Goal: Book appointment/travel/reservation

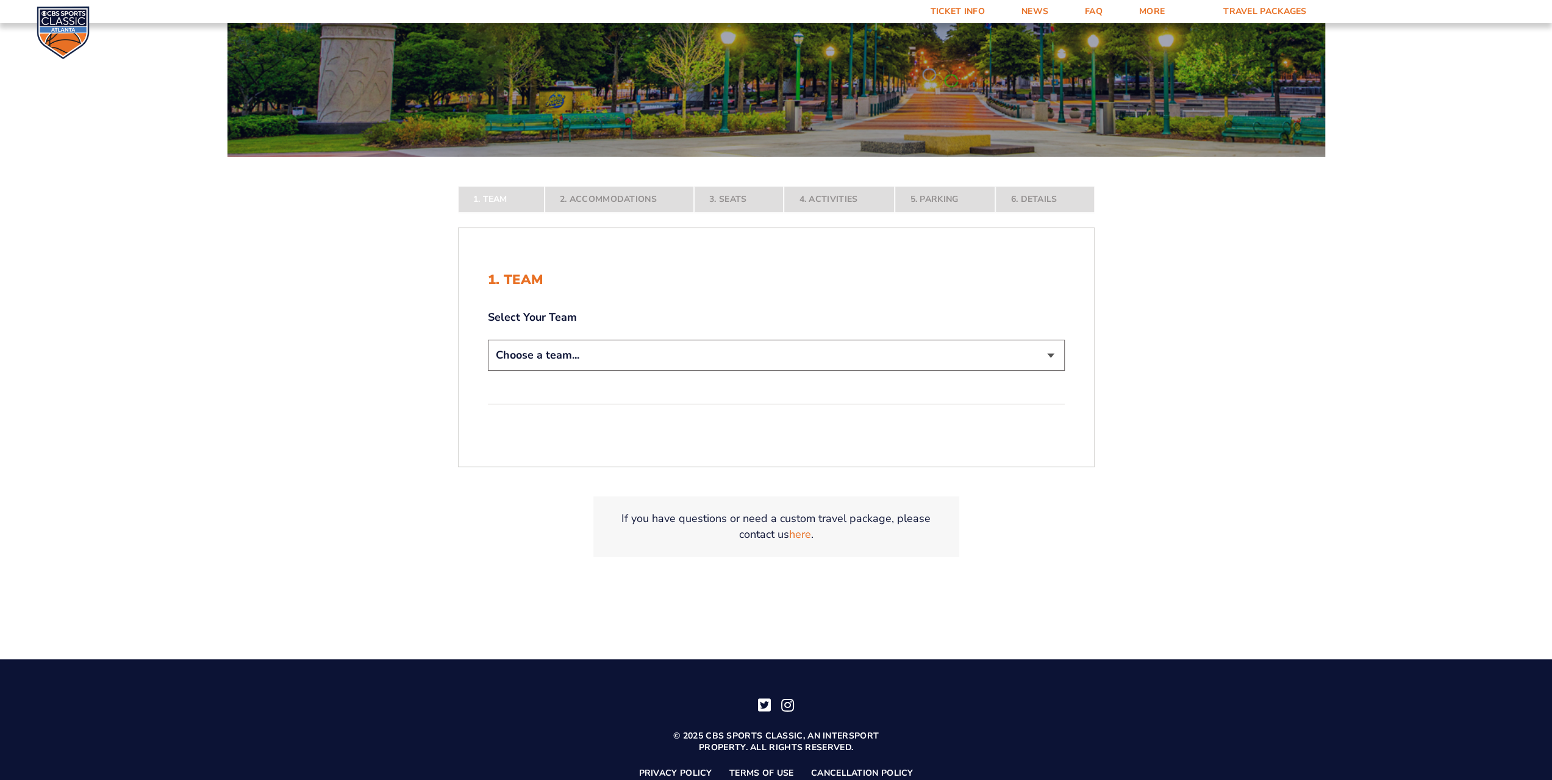
scroll to position [244, 0]
click at [549, 353] on select "Choose a team... [US_STATE] Wildcats [US_STATE] State Buckeyes [US_STATE] Tar H…" at bounding box center [776, 354] width 577 height 31
select select "12956"
click at [488, 370] on select "Choose a team... [US_STATE] Wildcats [US_STATE] State Buckeyes [US_STATE] Tar H…" at bounding box center [776, 354] width 577 height 31
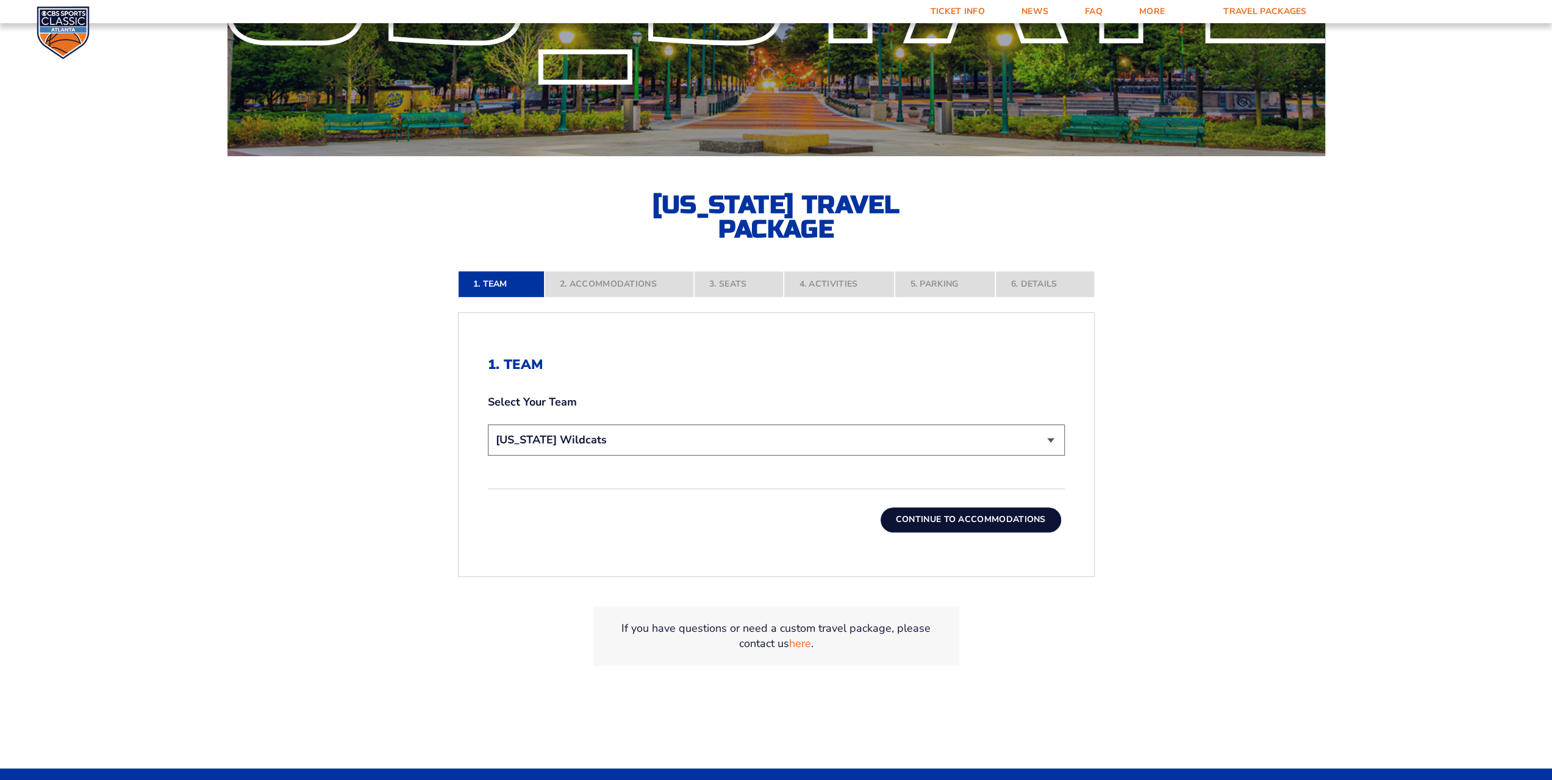
click at [1025, 519] on button "Continue To Accommodations" at bounding box center [971, 520] width 181 height 24
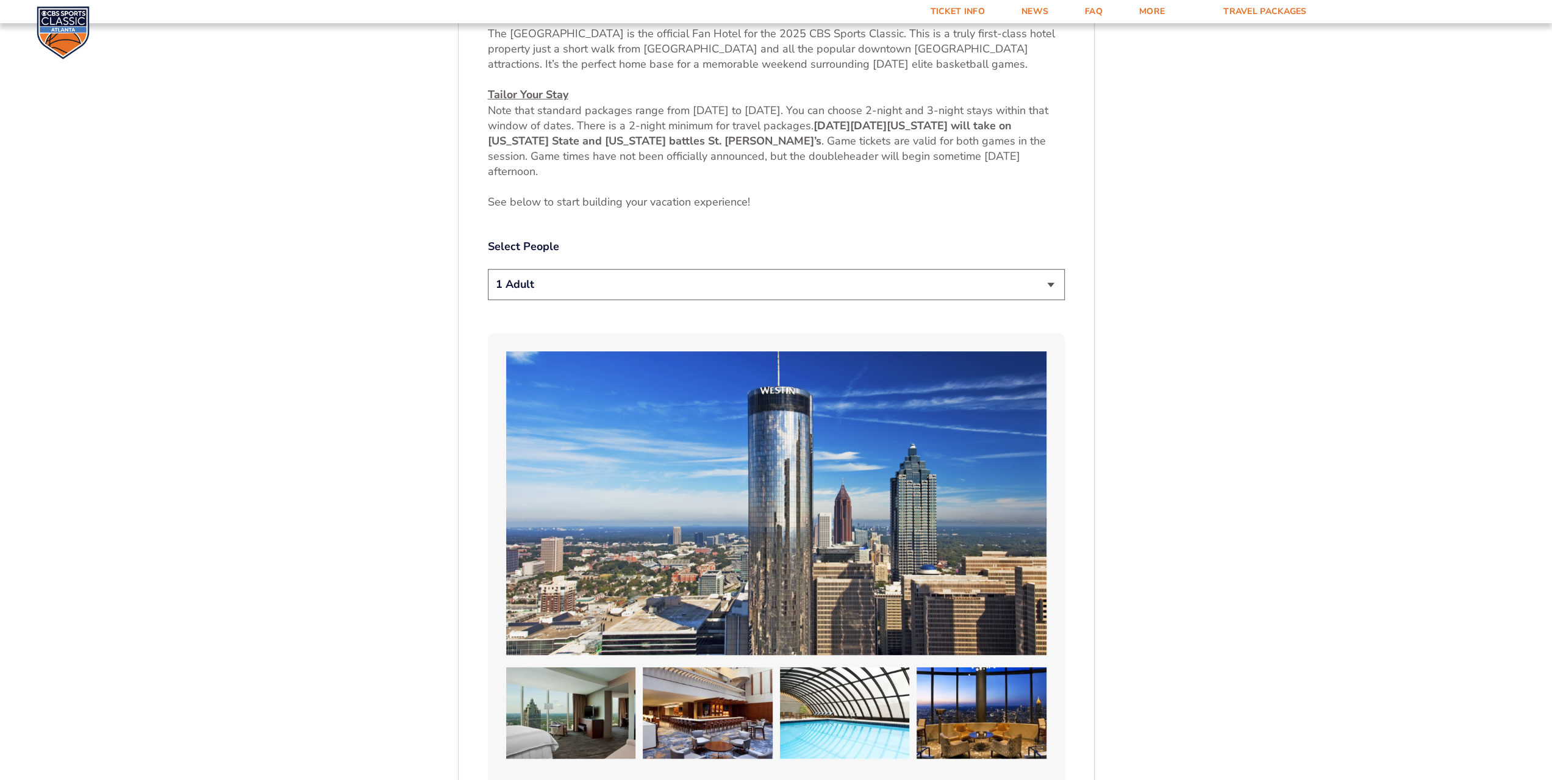
scroll to position [674, 0]
click at [1049, 285] on select "1 Adult 2 Adults 3 Adults 4 Adults 2 Adults + 1 Child 2 Adults + 2 Children 2 A…" at bounding box center [776, 283] width 577 height 31
select select "2 Adults"
click at [488, 268] on select "1 Adult 2 Adults 3 Adults 4 Adults 2 Adults + 1 Child 2 Adults + 2 Children 2 A…" at bounding box center [776, 283] width 577 height 31
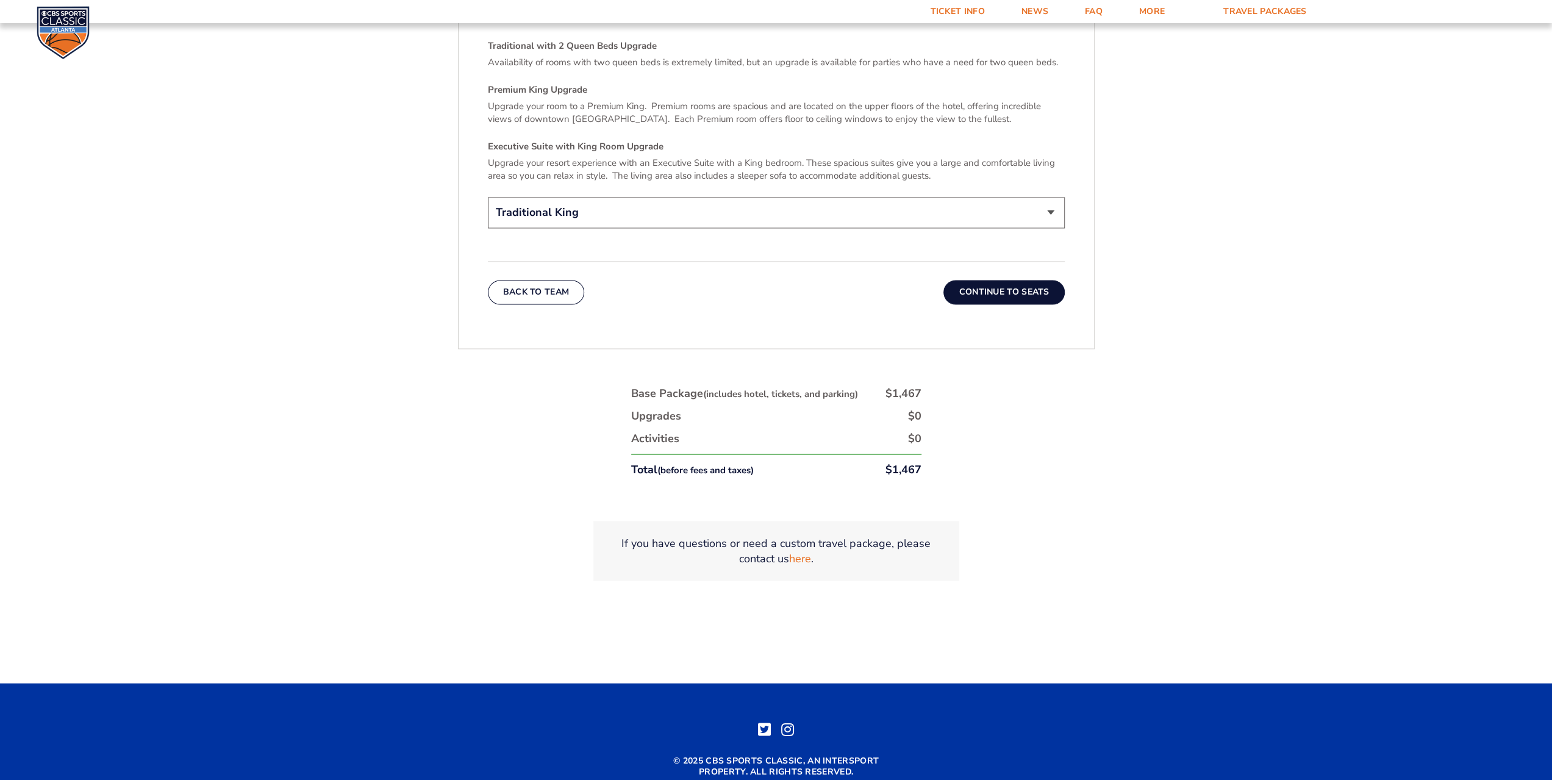
scroll to position [2017, 0]
click at [1014, 279] on button "Continue To Seats" at bounding box center [1004, 291] width 121 height 24
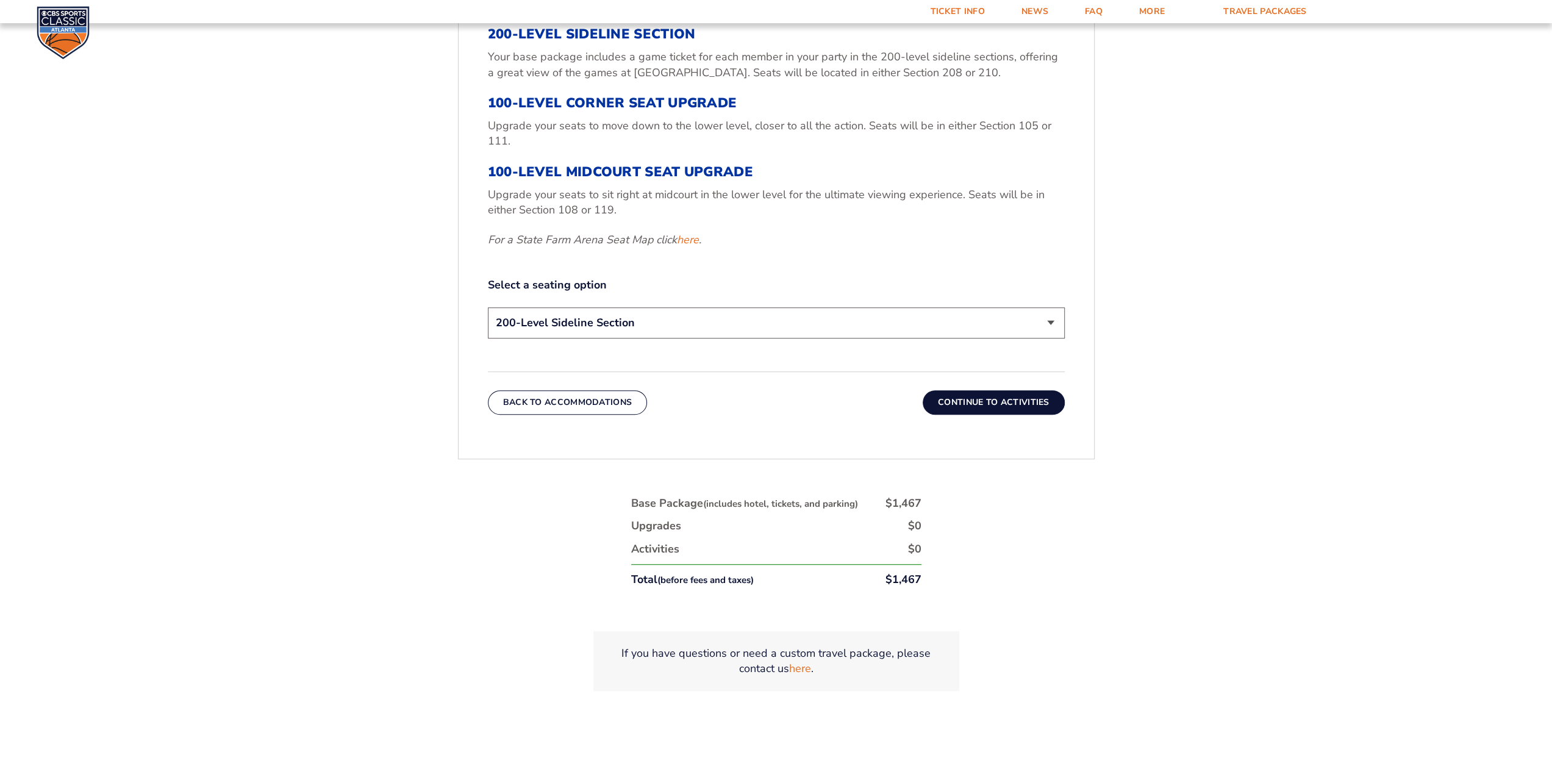
scroll to position [613, 0]
click at [1050, 321] on select "200-Level Sideline Section 100-Level Corner Seat Upgrade (+$120 per person) 100…" at bounding box center [776, 322] width 577 height 31
select select "100-Level Midcourt Seat Upgrade"
click at [488, 307] on select "200-Level Sideline Section 100-Level Corner Seat Upgrade (+$120 per person) 100…" at bounding box center [776, 322] width 577 height 31
click at [1004, 397] on button "Continue To Activities" at bounding box center [994, 402] width 142 height 24
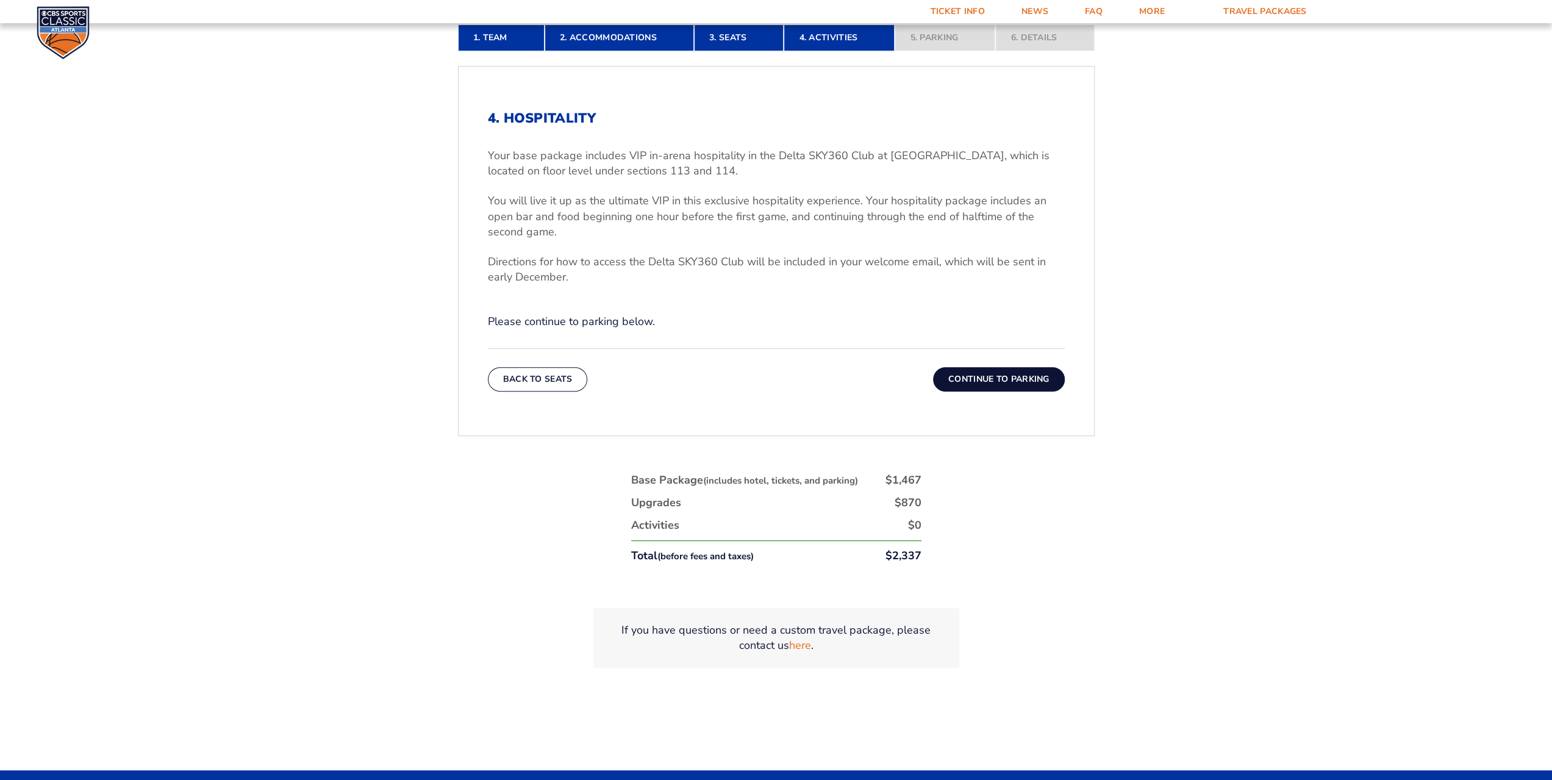
scroll to position [491, 0]
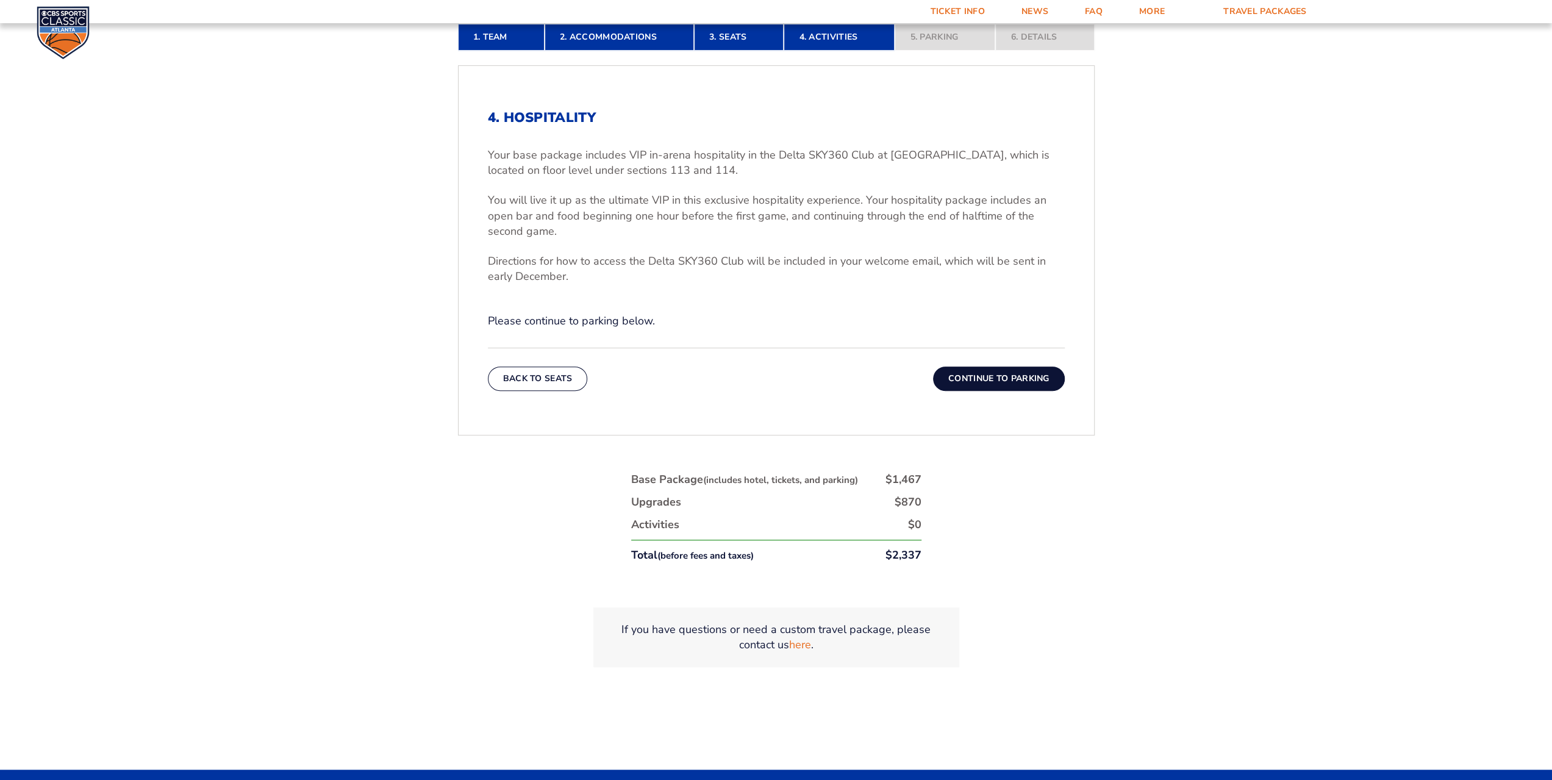
click at [1017, 374] on button "Continue To Parking" at bounding box center [999, 379] width 132 height 24
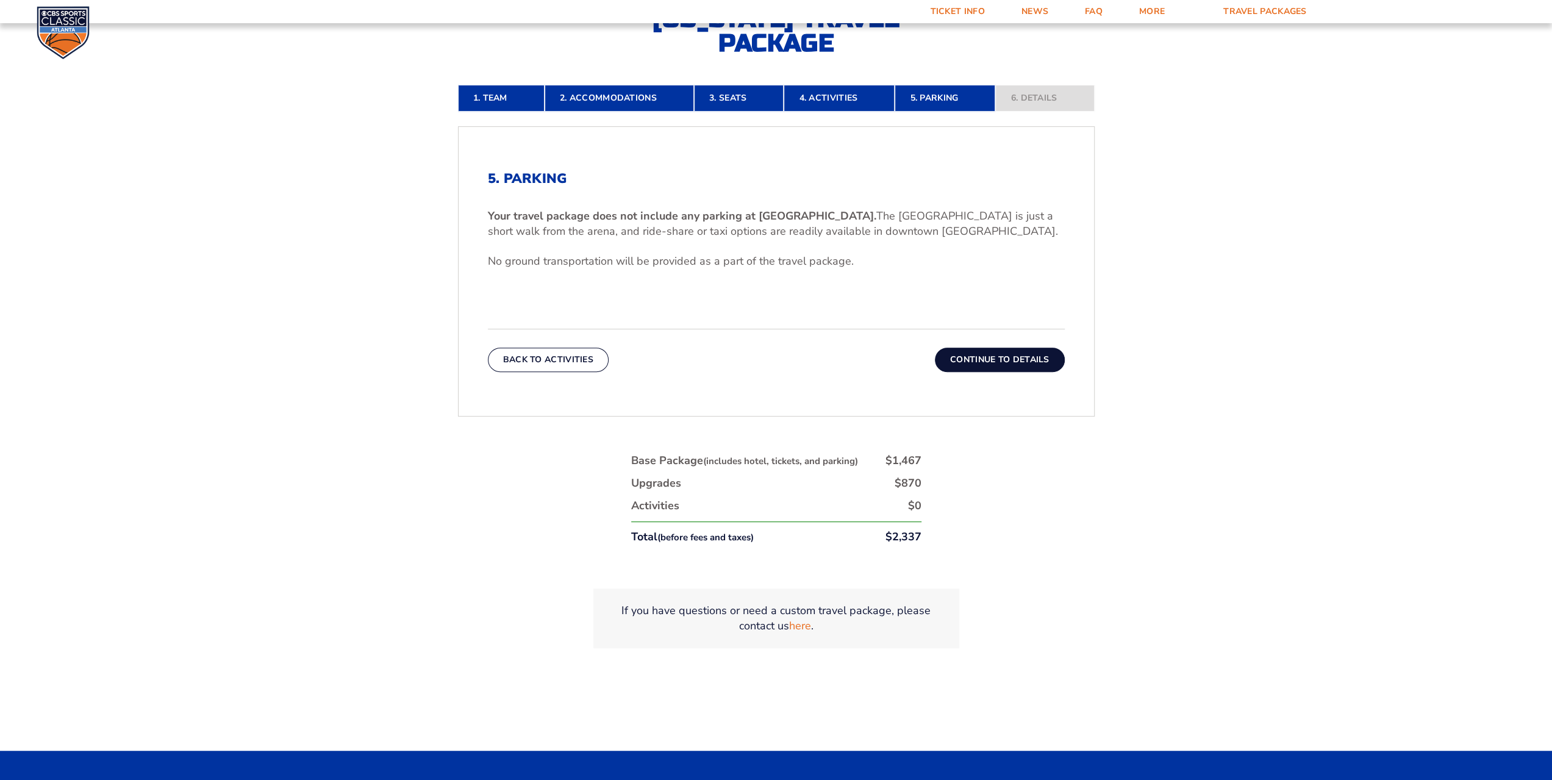
scroll to position [431, 0]
click at [1013, 357] on button "Continue To Details" at bounding box center [1000, 359] width 130 height 24
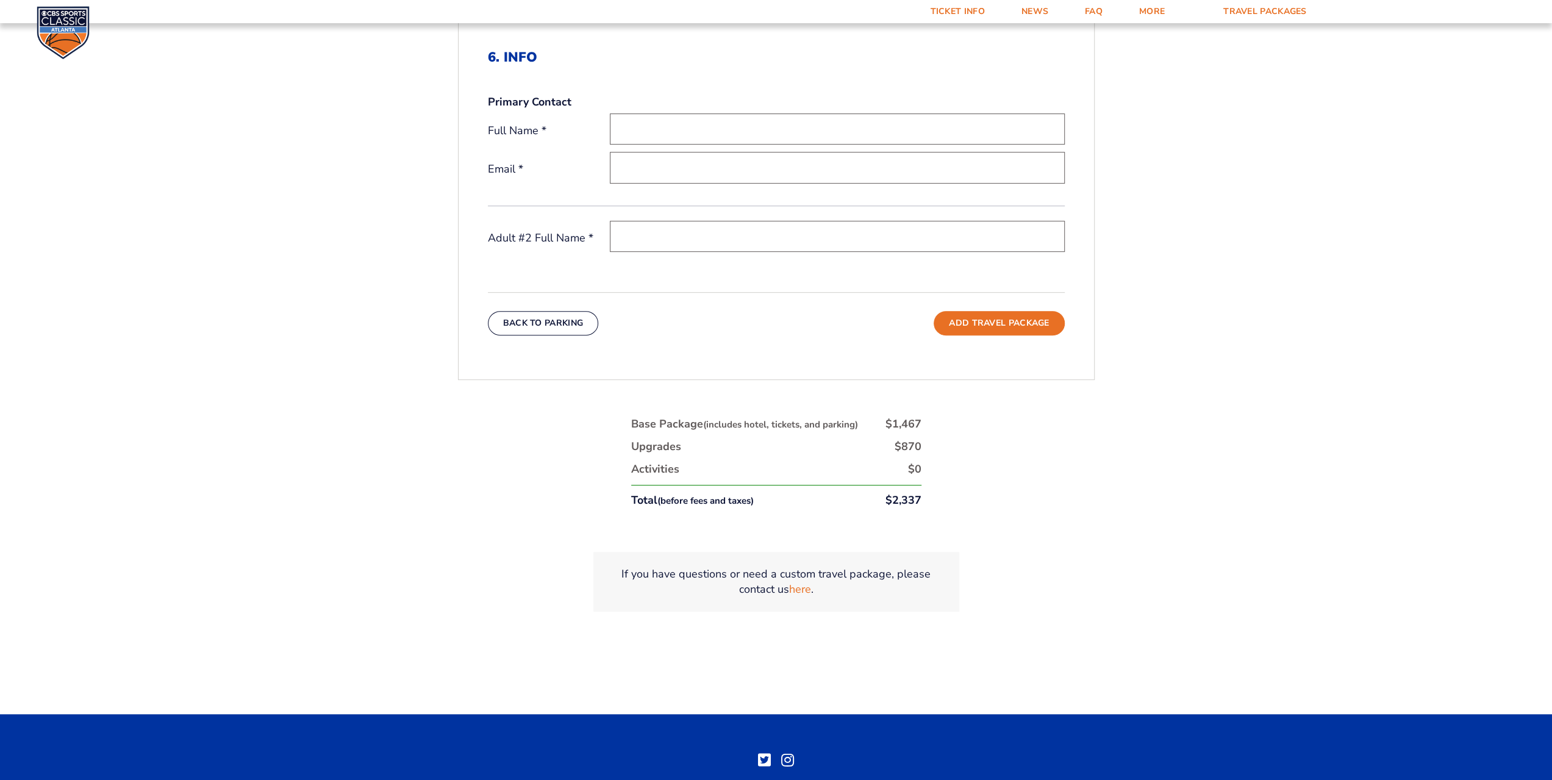
scroll to position [551, 0]
